Goal: Task Accomplishment & Management: Manage account settings

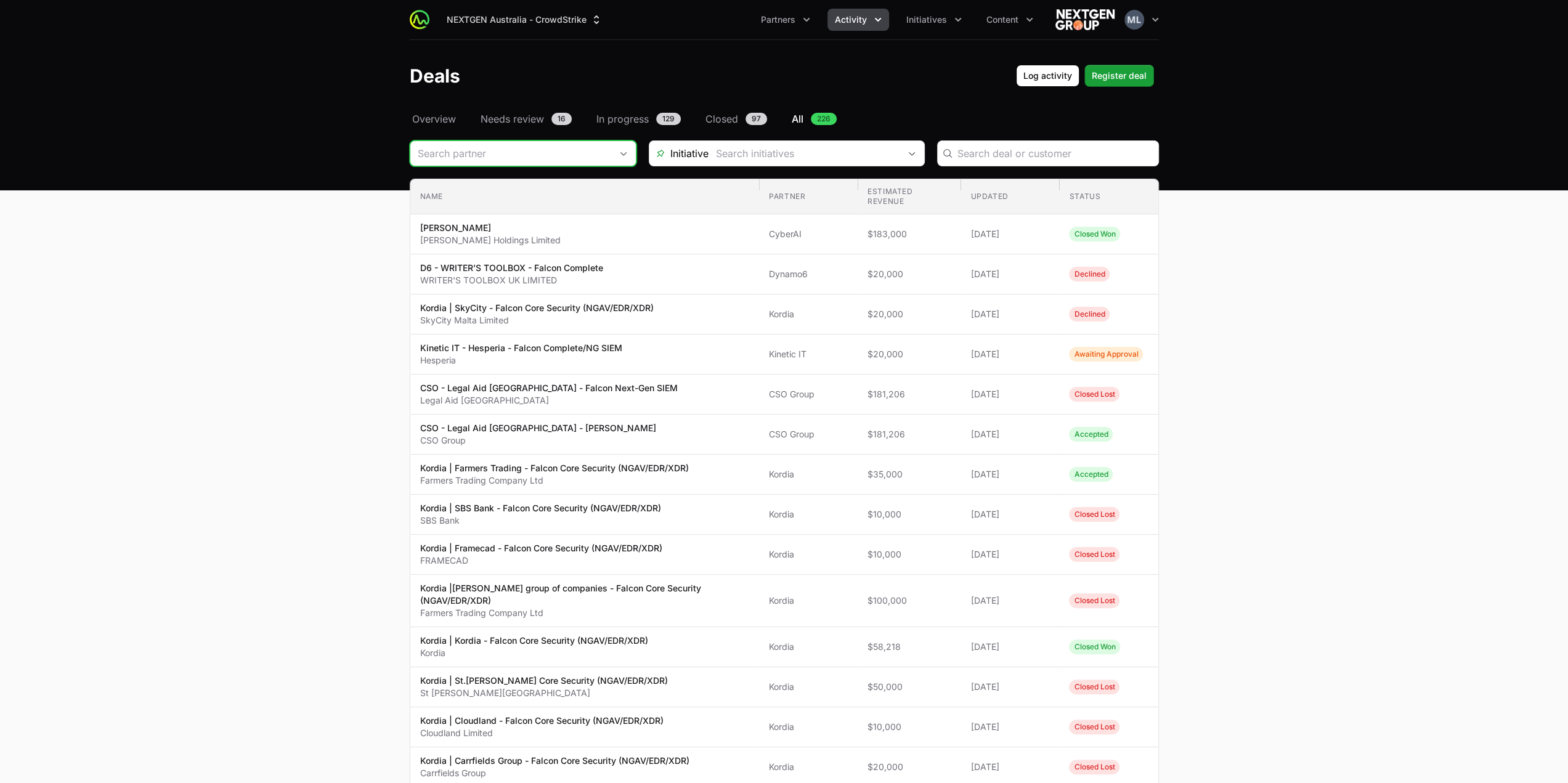
click at [521, 149] on input "Deals Filters" at bounding box center [511, 153] width 201 height 24
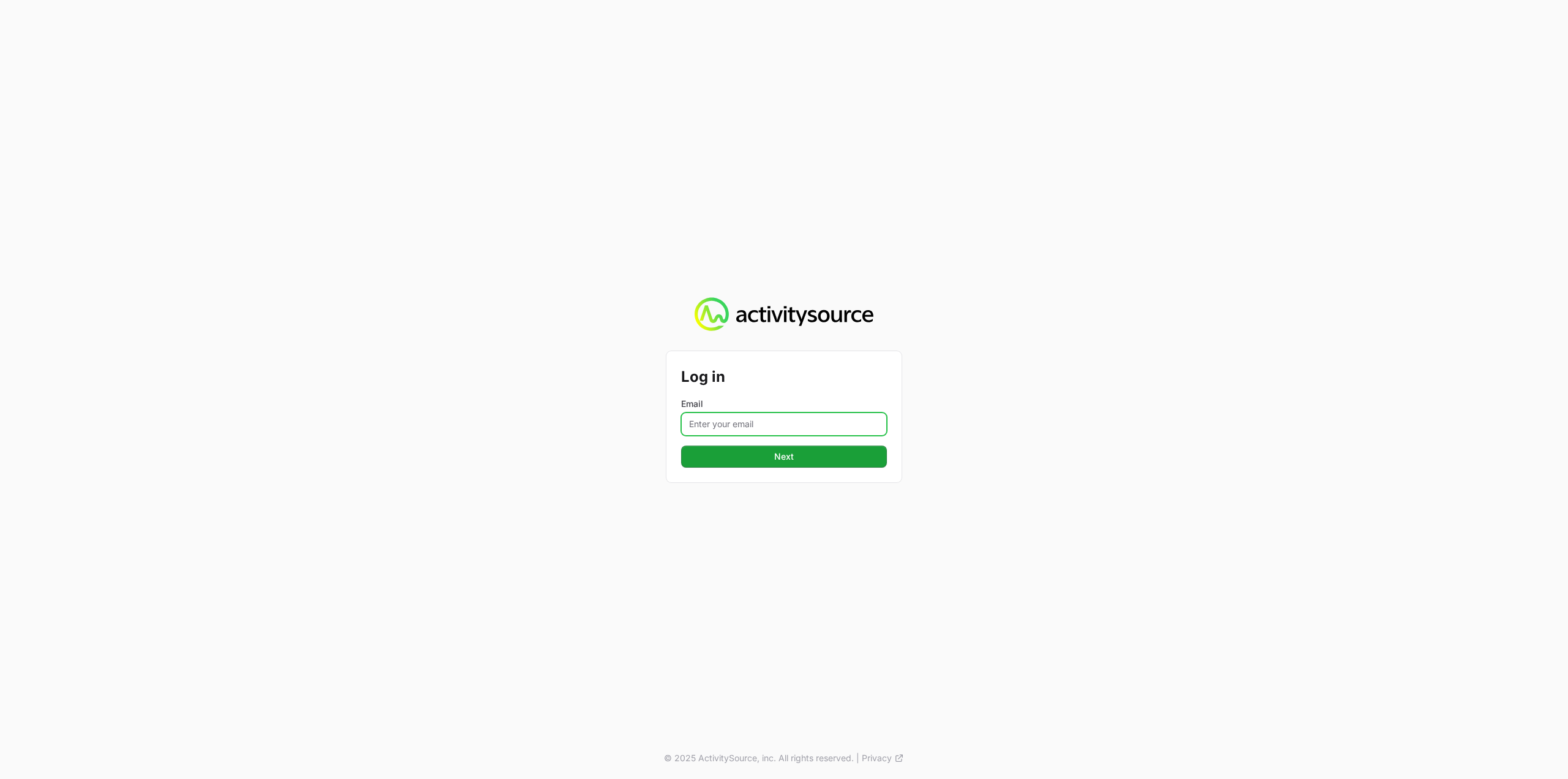
click at [749, 420] on input "Email" at bounding box center [784, 424] width 206 height 24
type input "[PERSON_NAME][EMAIL_ADDRESS][DOMAIN_NAME]"
click at [780, 456] on span "Next" at bounding box center [784, 457] width 191 height 15
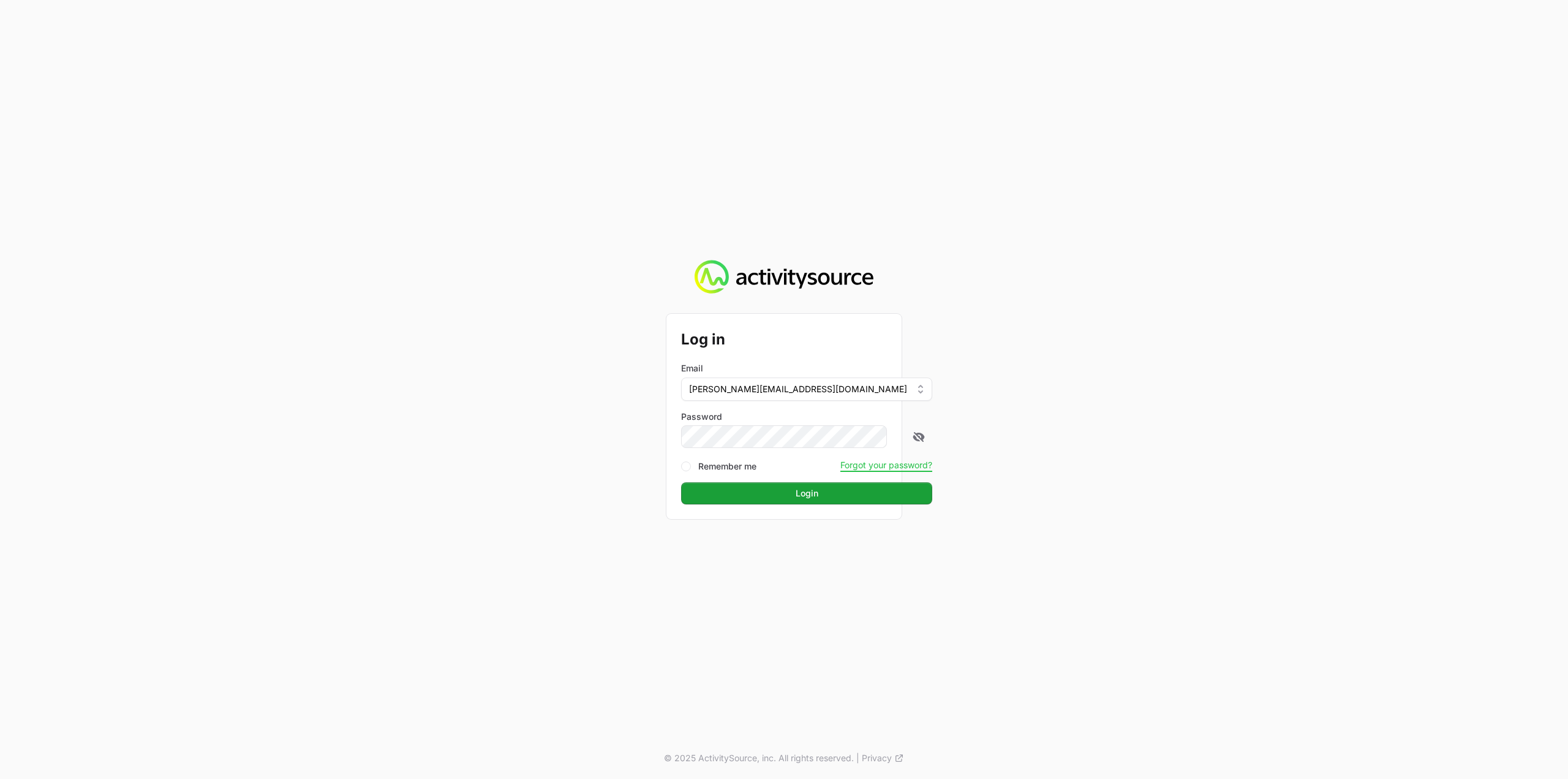
drag, startPoint x: 754, startPoint y: 450, endPoint x: 773, endPoint y: 510, distance: 62.9
click at [773, 510] on div "Log in Email [PERSON_NAME][EMAIL_ADDRESS][DOMAIN_NAME] Password Remember me For…" at bounding box center [784, 416] width 235 height 205
click at [777, 503] on button "Login Login" at bounding box center [806, 493] width 251 height 22
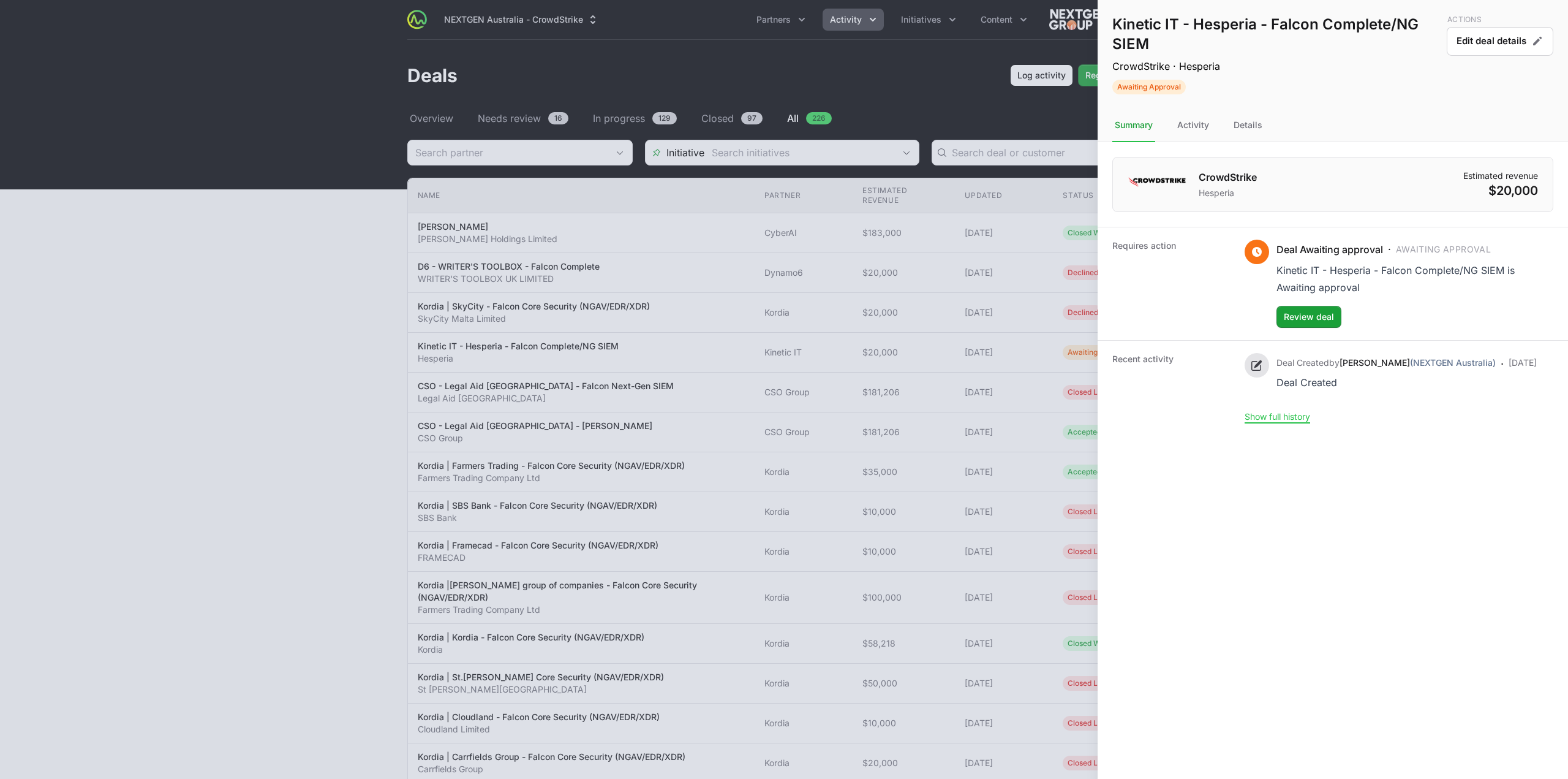
click at [805, 69] on div at bounding box center [784, 389] width 1568 height 779
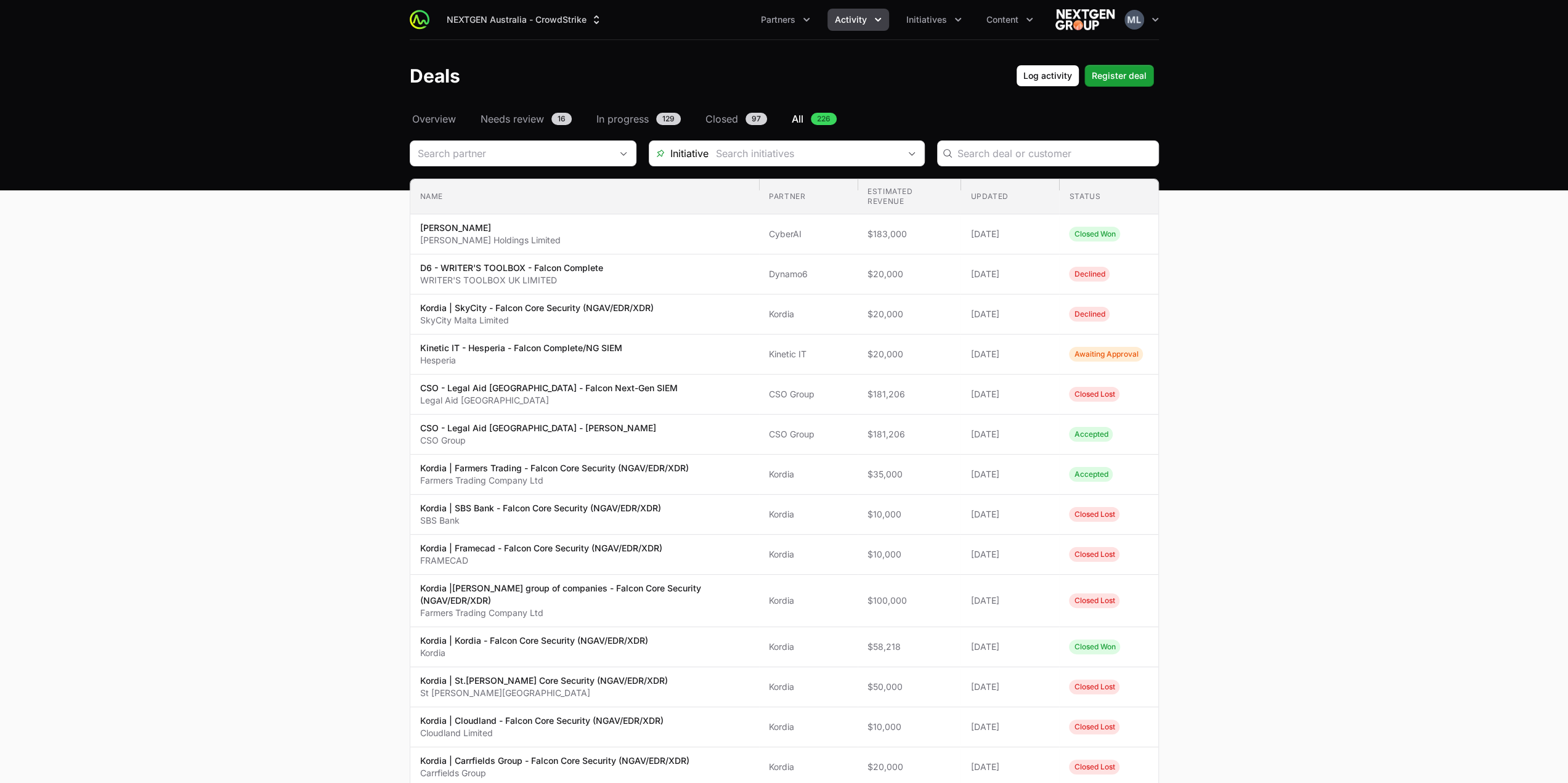
click at [236, 205] on main "Select a tab Overview Needs review In progress Closed All Overview Needs review…" at bounding box center [784, 704] width 1568 height 1184
click at [1414, 193] on main "Select a tab Overview Needs review In progress Closed All Overview Needs review…" at bounding box center [784, 704] width 1568 height 1184
